Goal: Information Seeking & Learning: Compare options

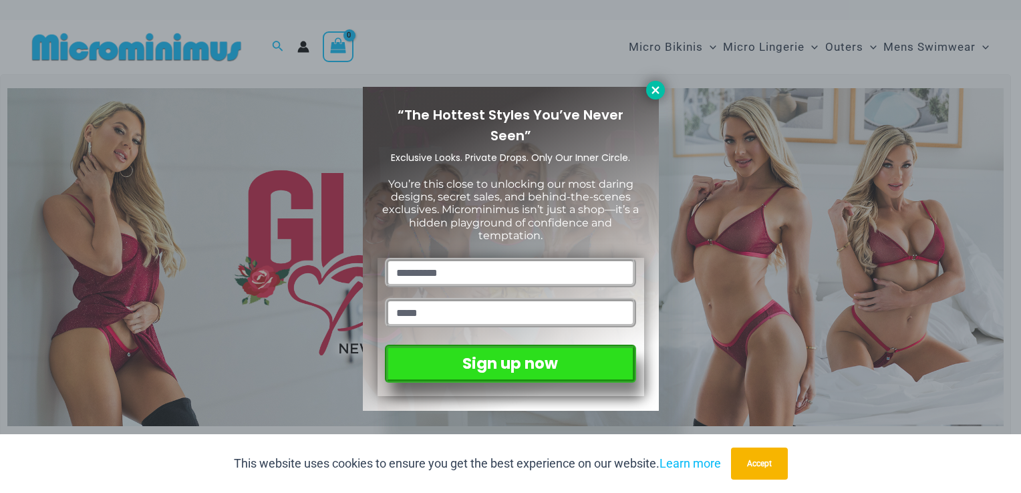
click at [656, 90] on icon at bounding box center [656, 90] width 12 height 12
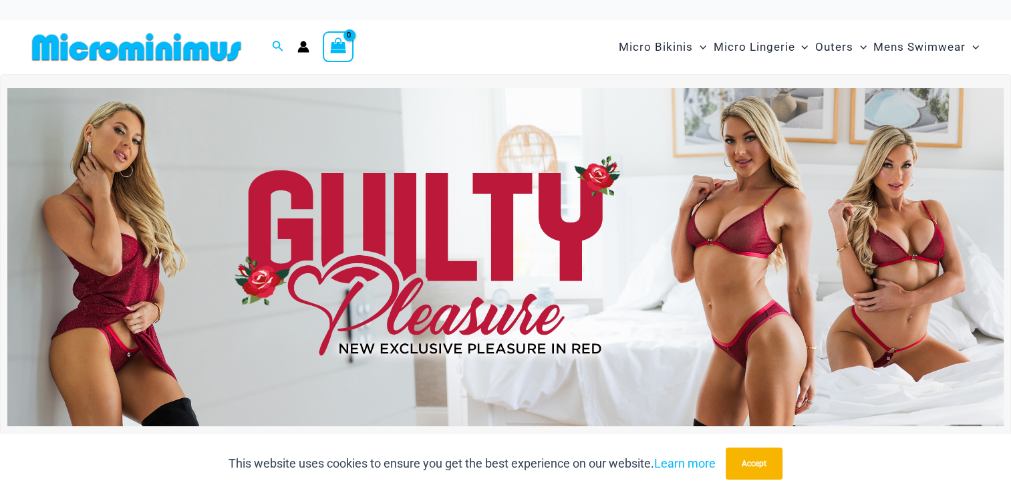
click at [880, 235] on img at bounding box center [505, 257] width 997 height 339
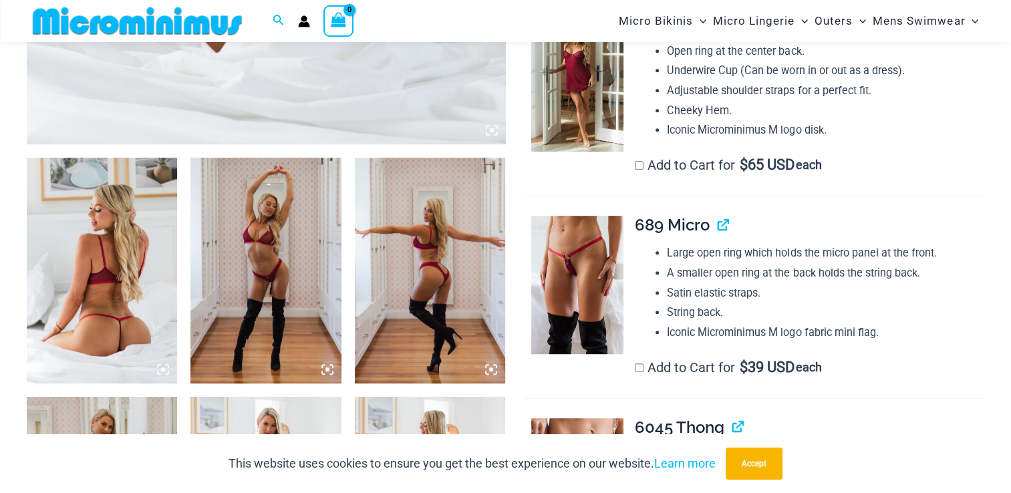
scroll to position [725, 0]
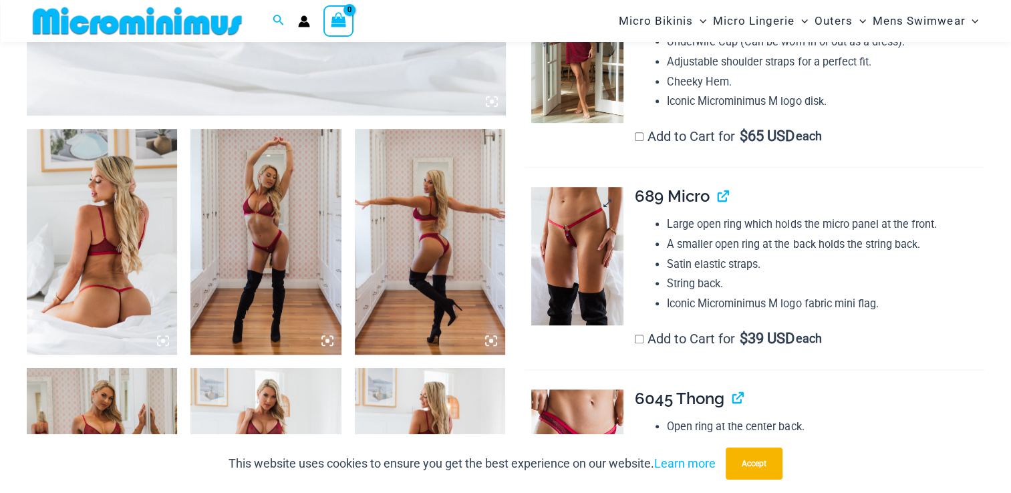
click at [572, 242] on img at bounding box center [577, 256] width 92 height 138
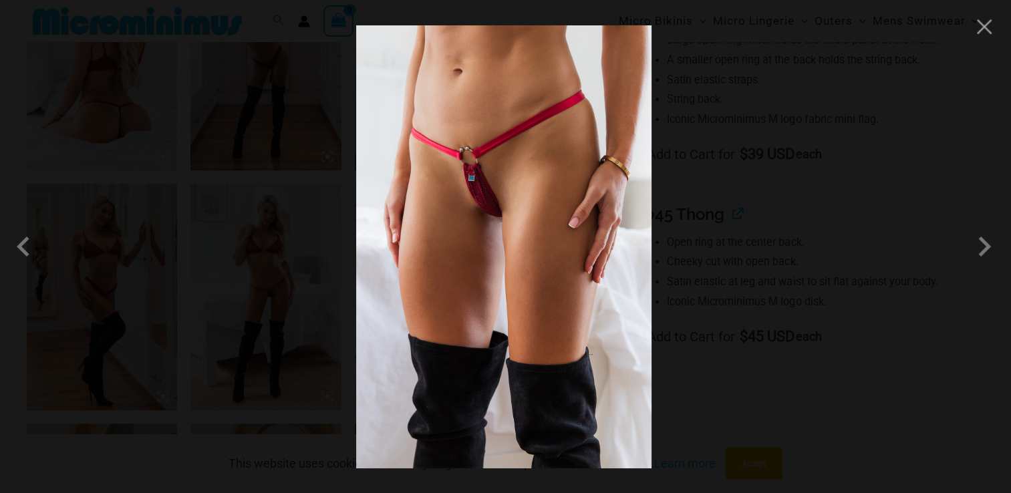
scroll to position [925, 0]
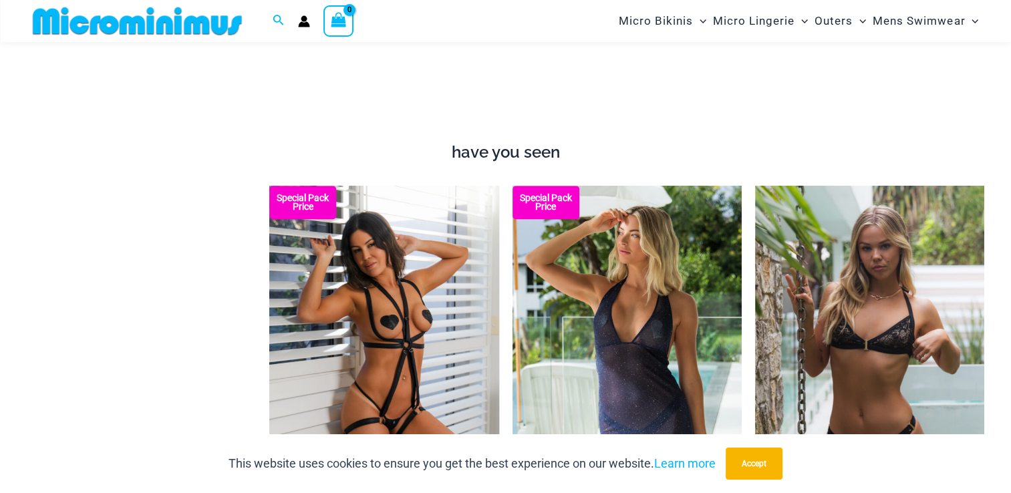
scroll to position [1460, 0]
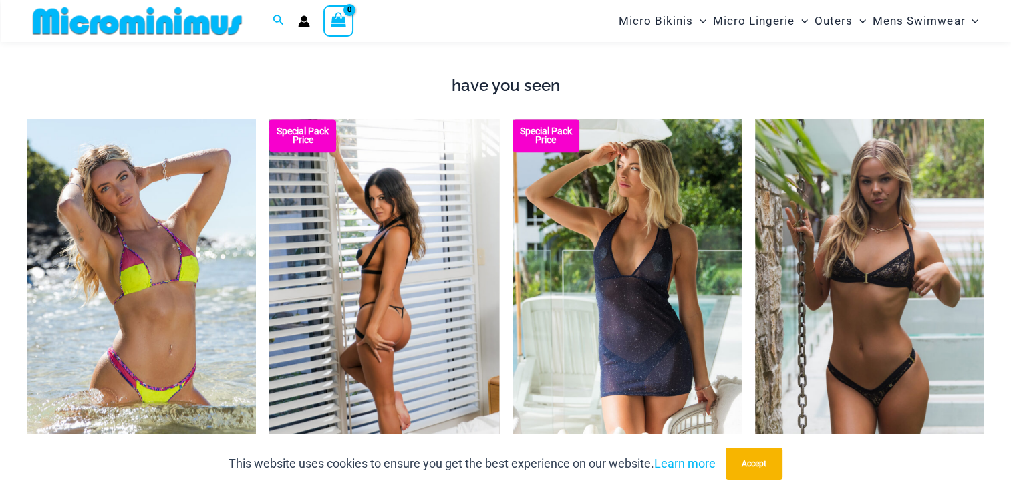
click at [374, 261] on img at bounding box center [383, 291] width 229 height 344
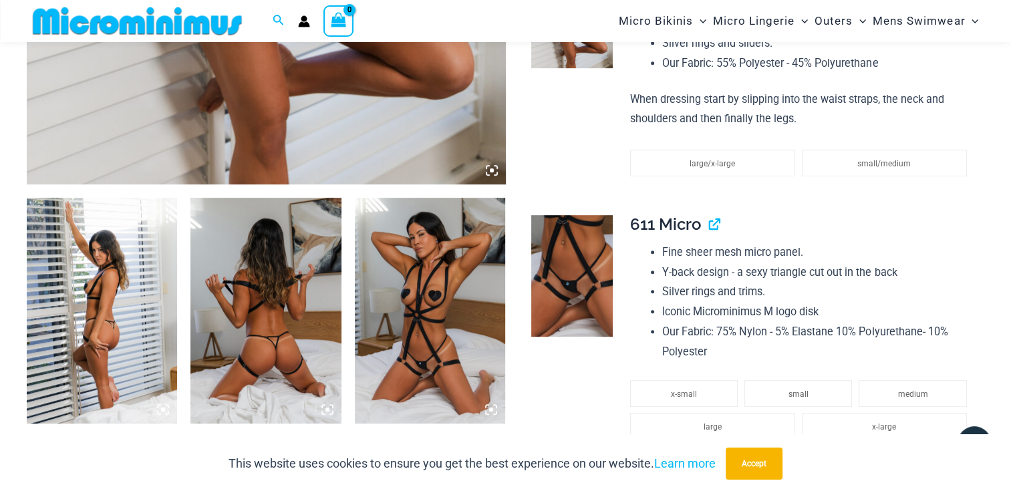
scroll to position [656, 0]
click at [428, 305] on img at bounding box center [430, 310] width 150 height 226
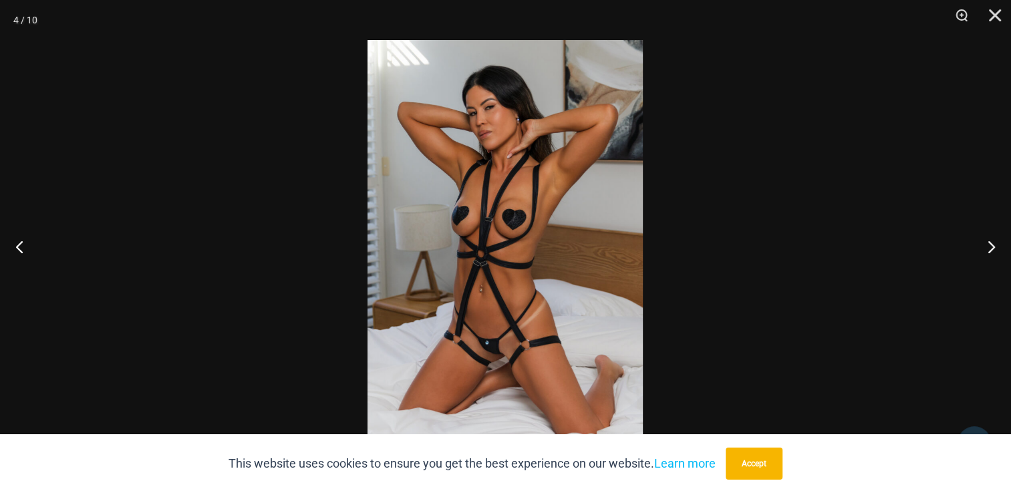
click at [449, 297] on img at bounding box center [505, 246] width 275 height 413
click at [444, 295] on img at bounding box center [505, 246] width 275 height 413
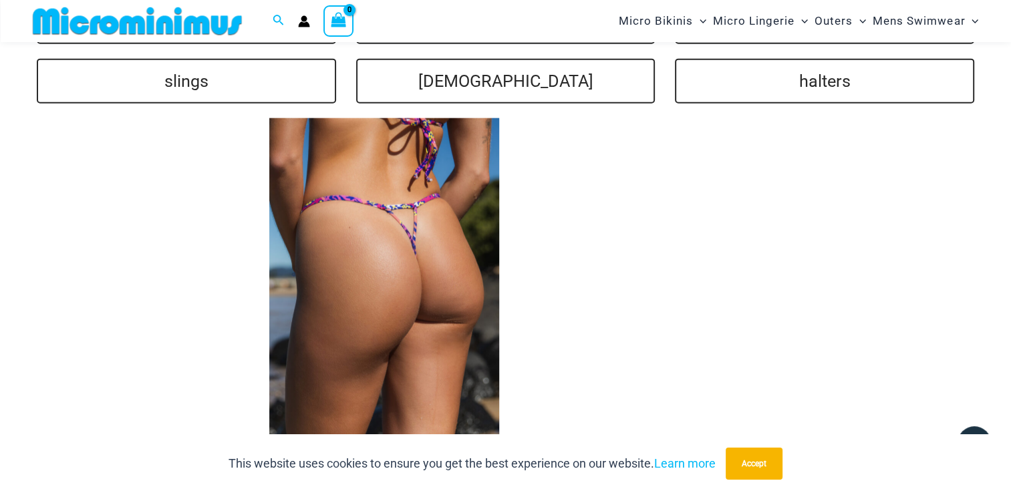
scroll to position [3187, 0]
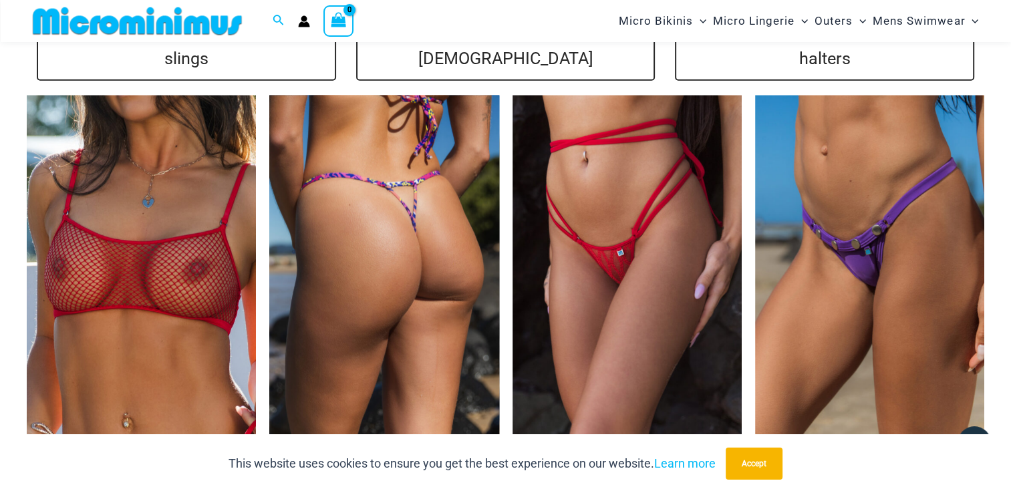
click at [381, 216] on img at bounding box center [383, 268] width 229 height 344
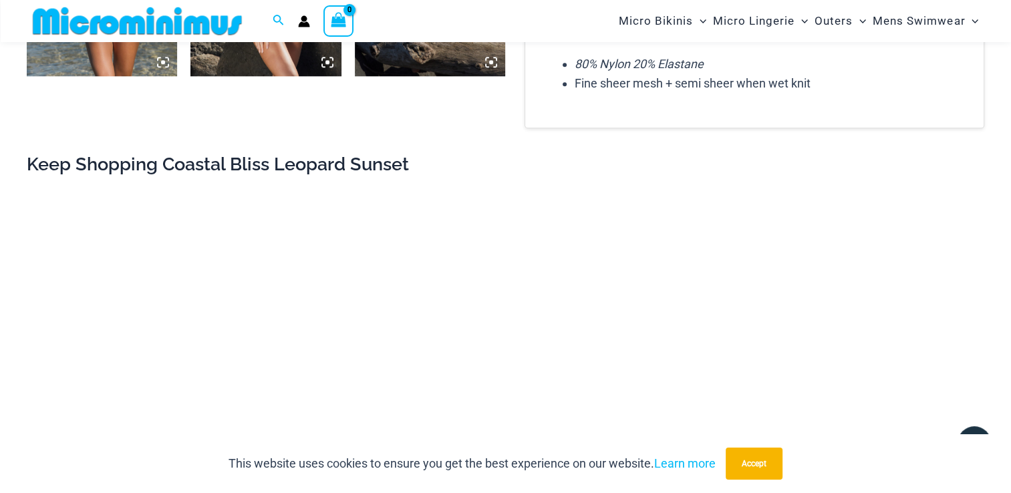
scroll to position [1325, 0]
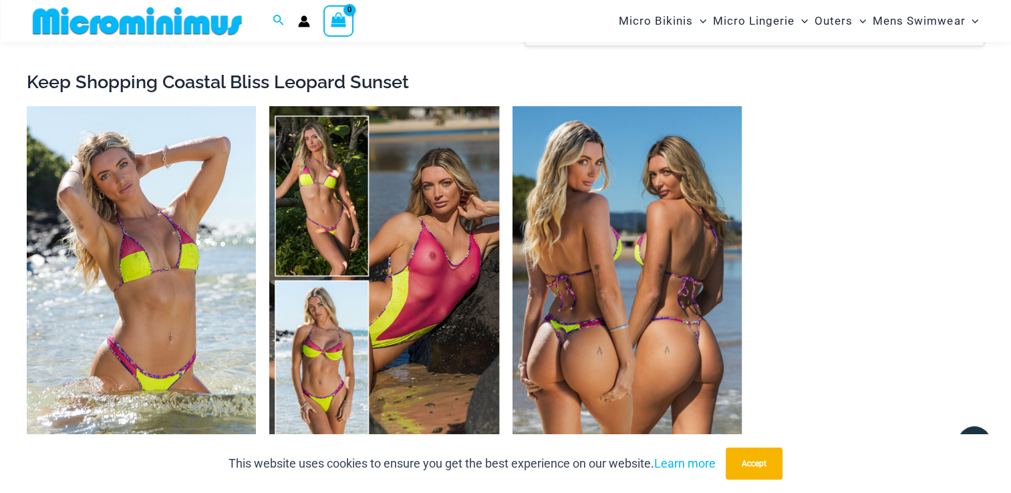
click at [640, 289] on img at bounding box center [627, 278] width 229 height 344
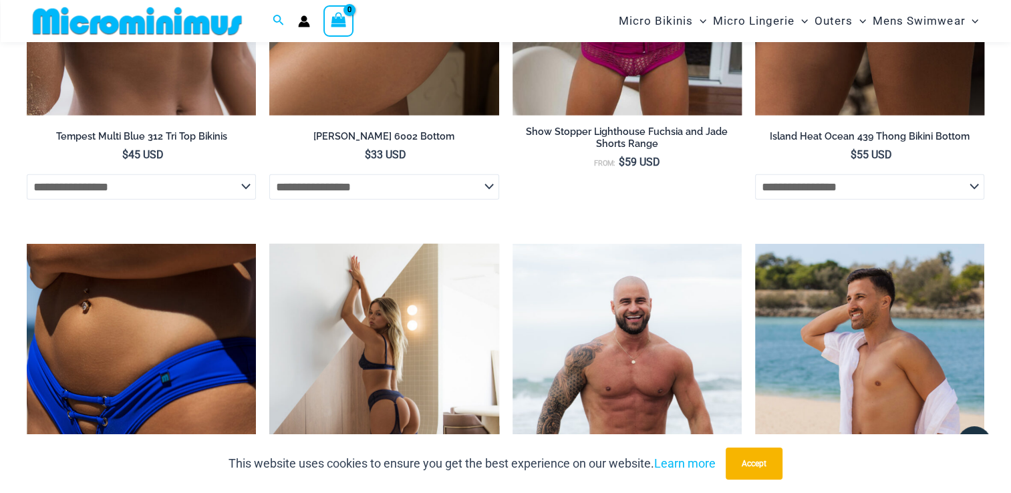
scroll to position [3599, 0]
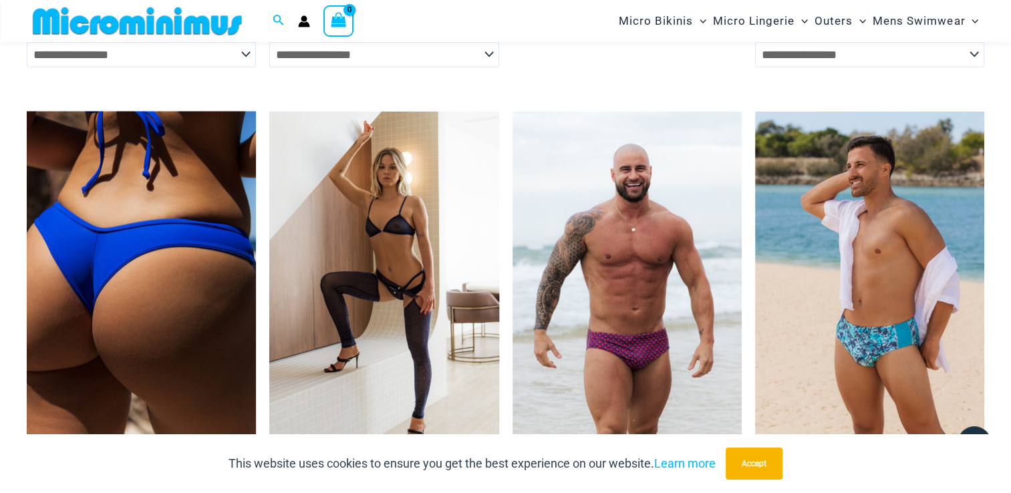
click at [102, 271] on img at bounding box center [141, 284] width 229 height 344
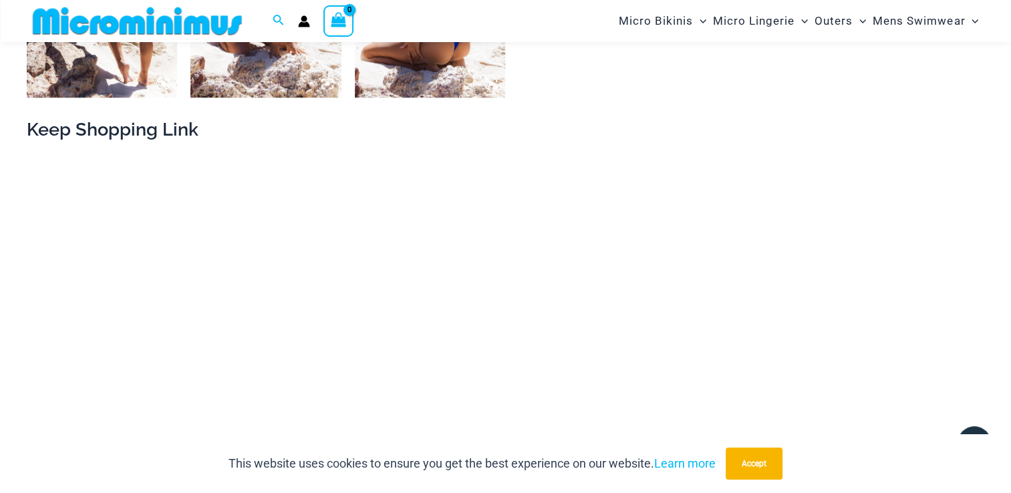
scroll to position [1259, 0]
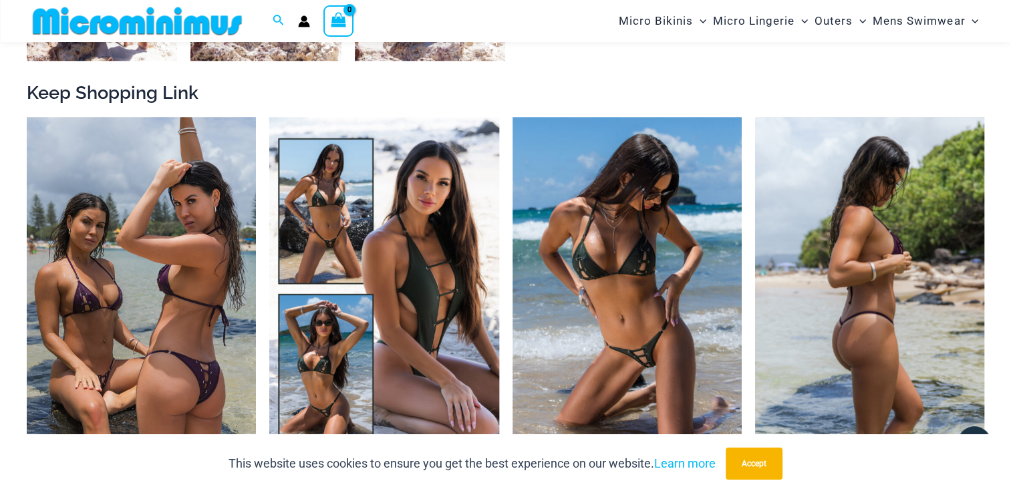
click at [834, 313] on img at bounding box center [869, 289] width 229 height 344
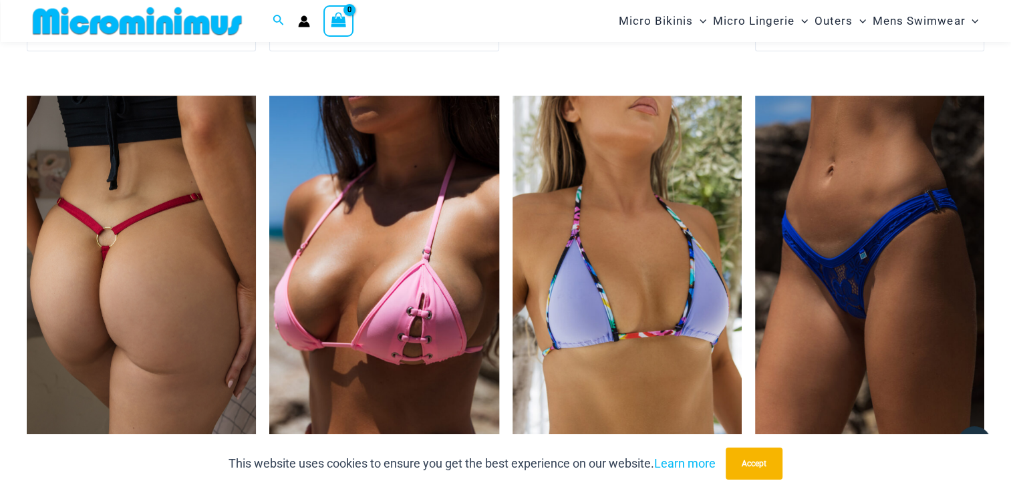
scroll to position [3598, 0]
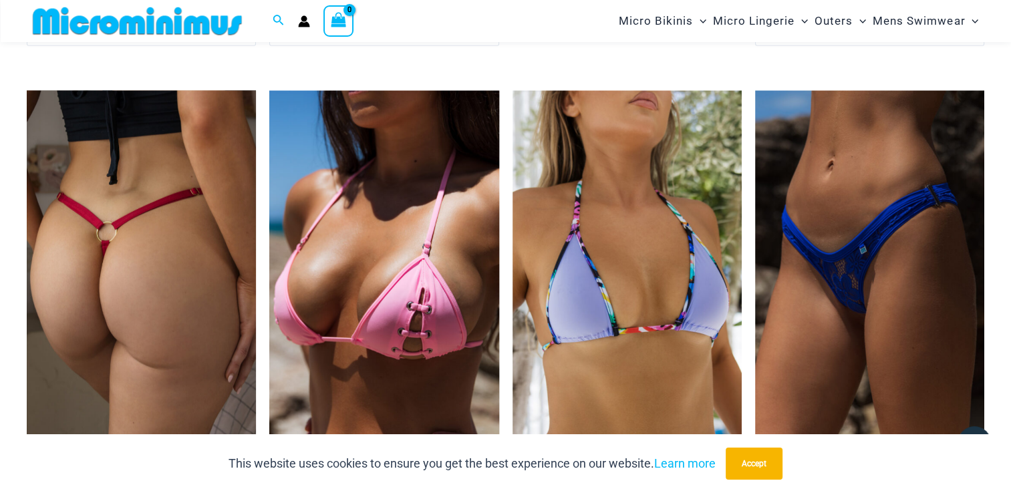
click at [152, 201] on img at bounding box center [141, 263] width 229 height 344
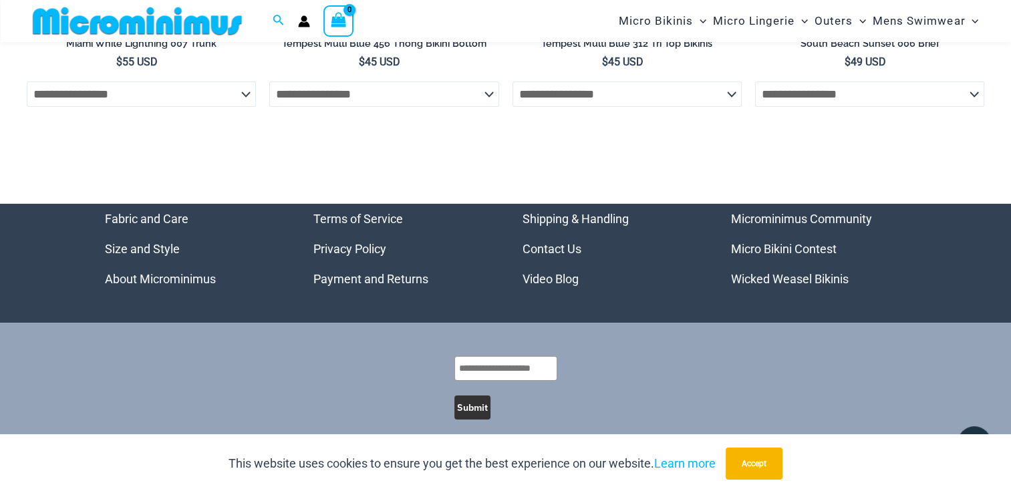
scroll to position [4966, 0]
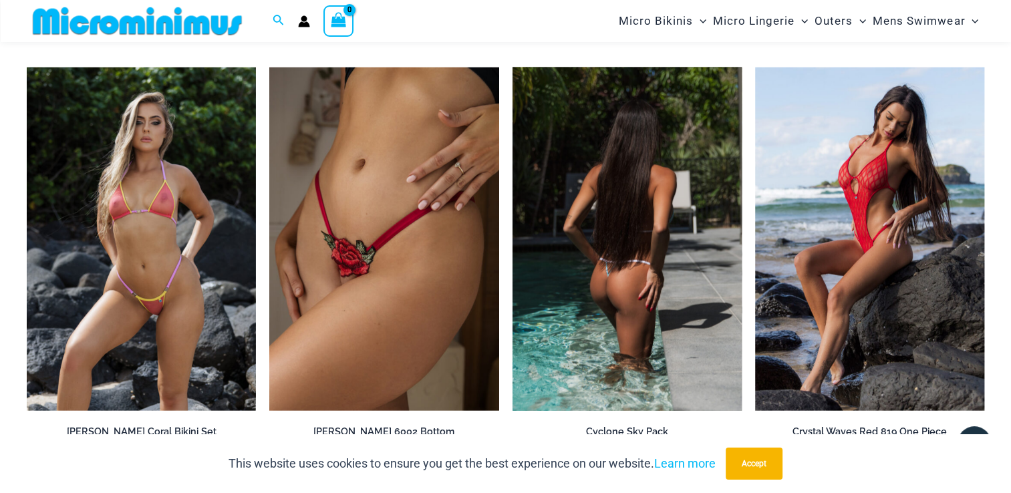
scroll to position [3265, 0]
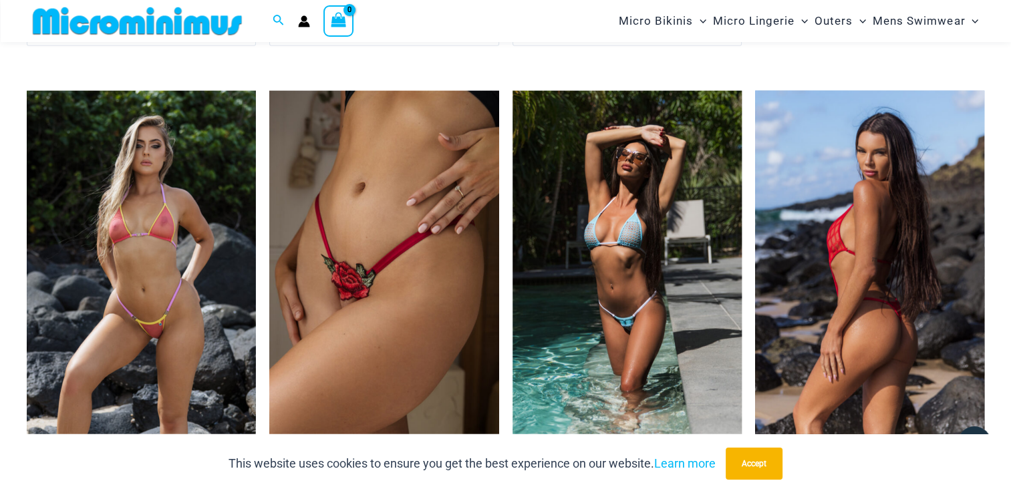
click at [825, 227] on img at bounding box center [869, 263] width 229 height 344
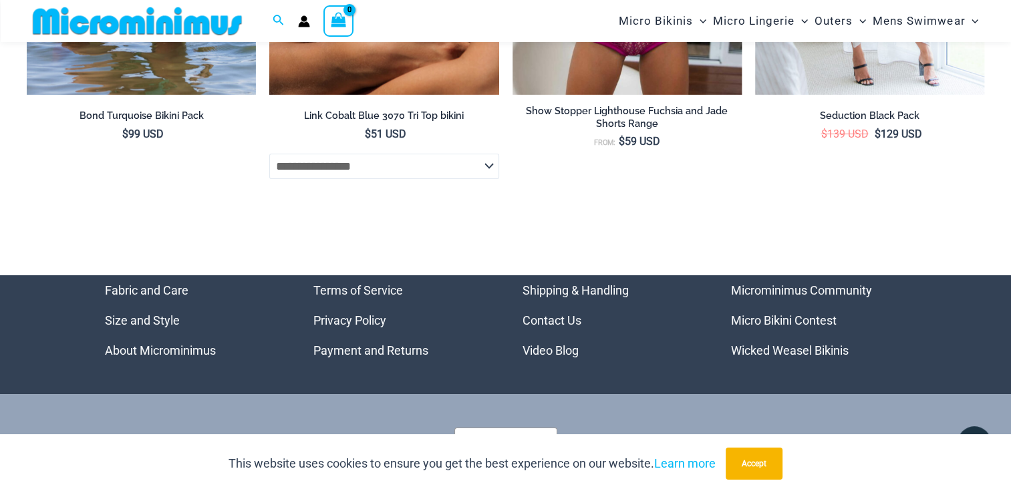
scroll to position [4971, 0]
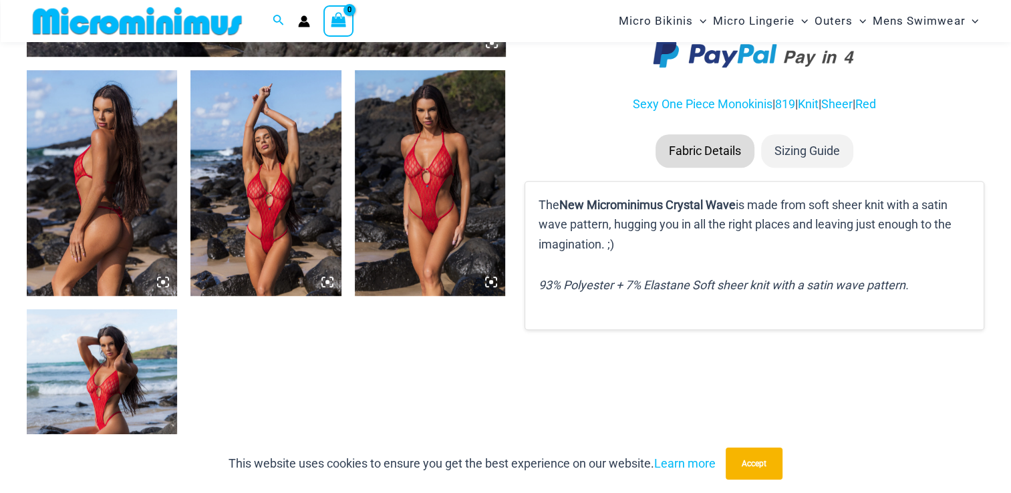
scroll to position [791, 0]
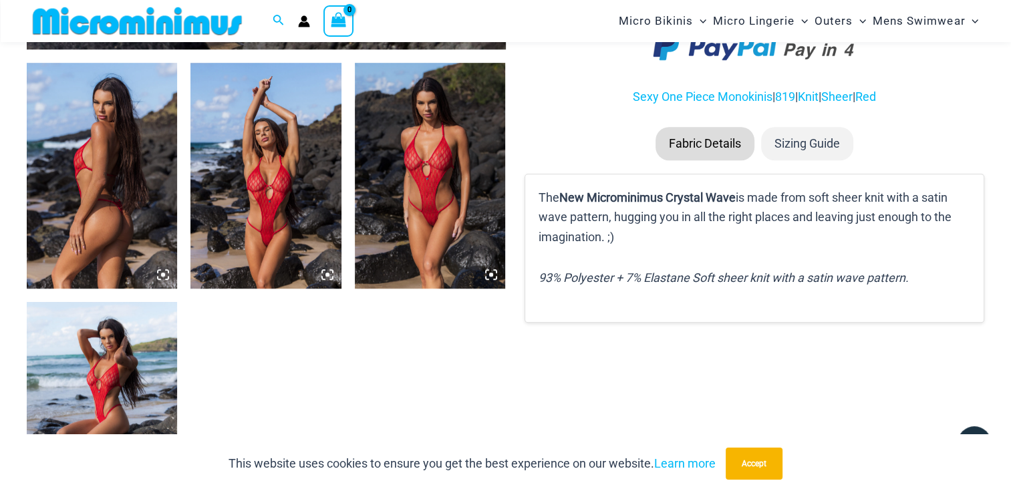
click at [310, 198] on img at bounding box center [265, 176] width 150 height 226
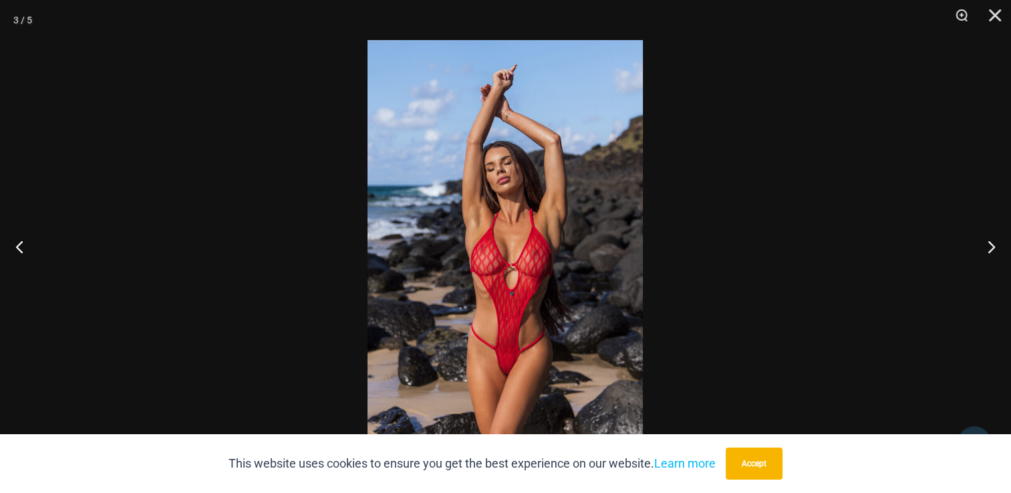
click at [495, 231] on img at bounding box center [505, 246] width 275 height 413
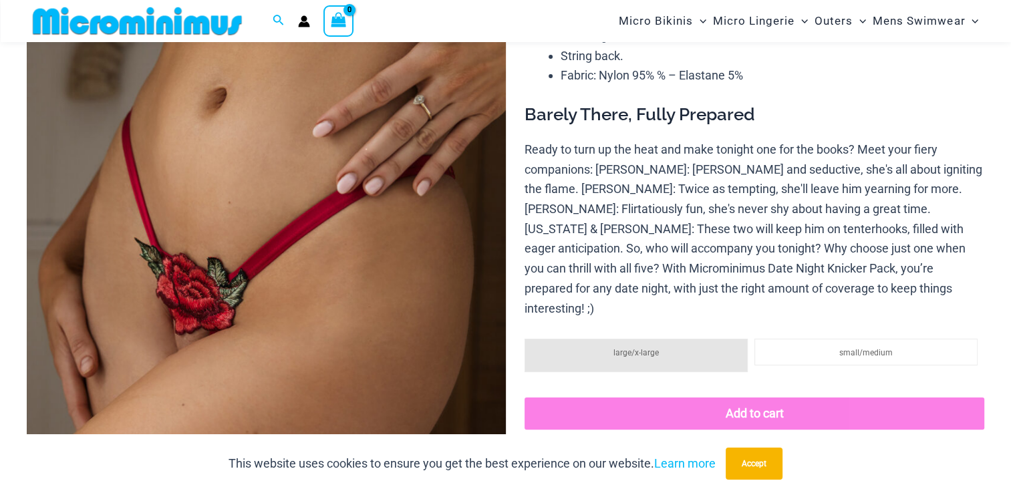
scroll to position [257, 0]
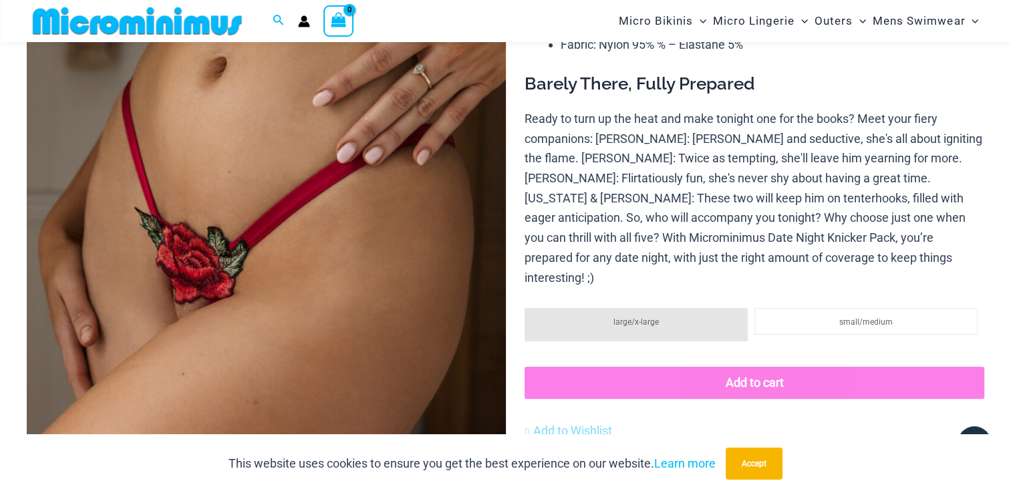
click at [223, 294] on img at bounding box center [266, 224] width 479 height 719
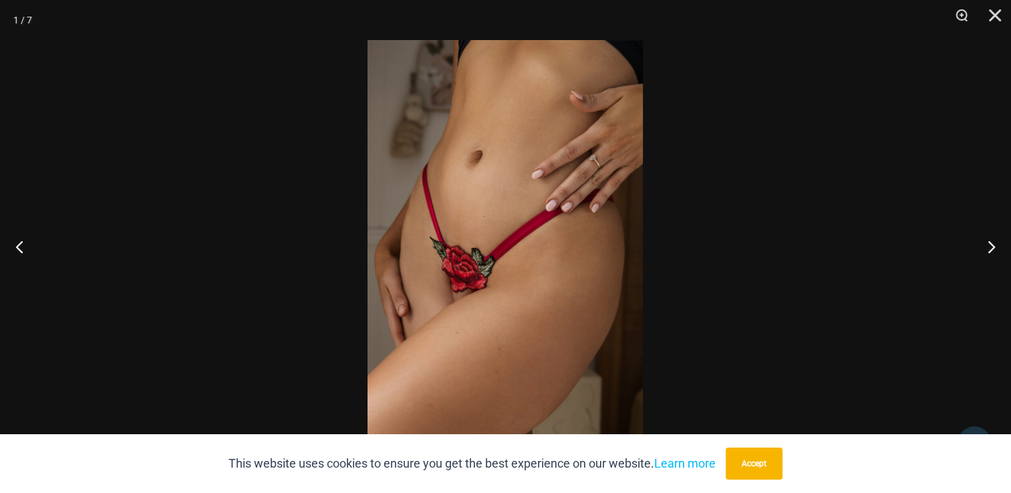
click at [528, 314] on img at bounding box center [505, 246] width 275 height 413
